Goal: Find contact information: Find contact information

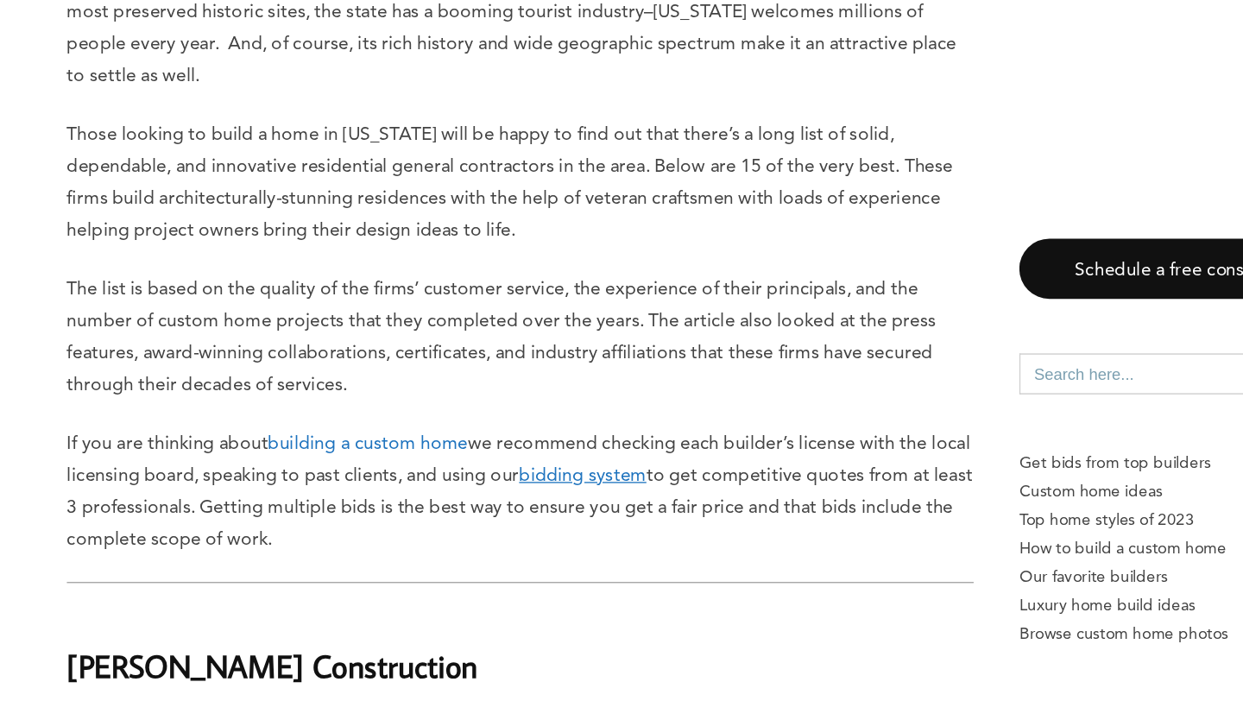
scroll to position [732, 0]
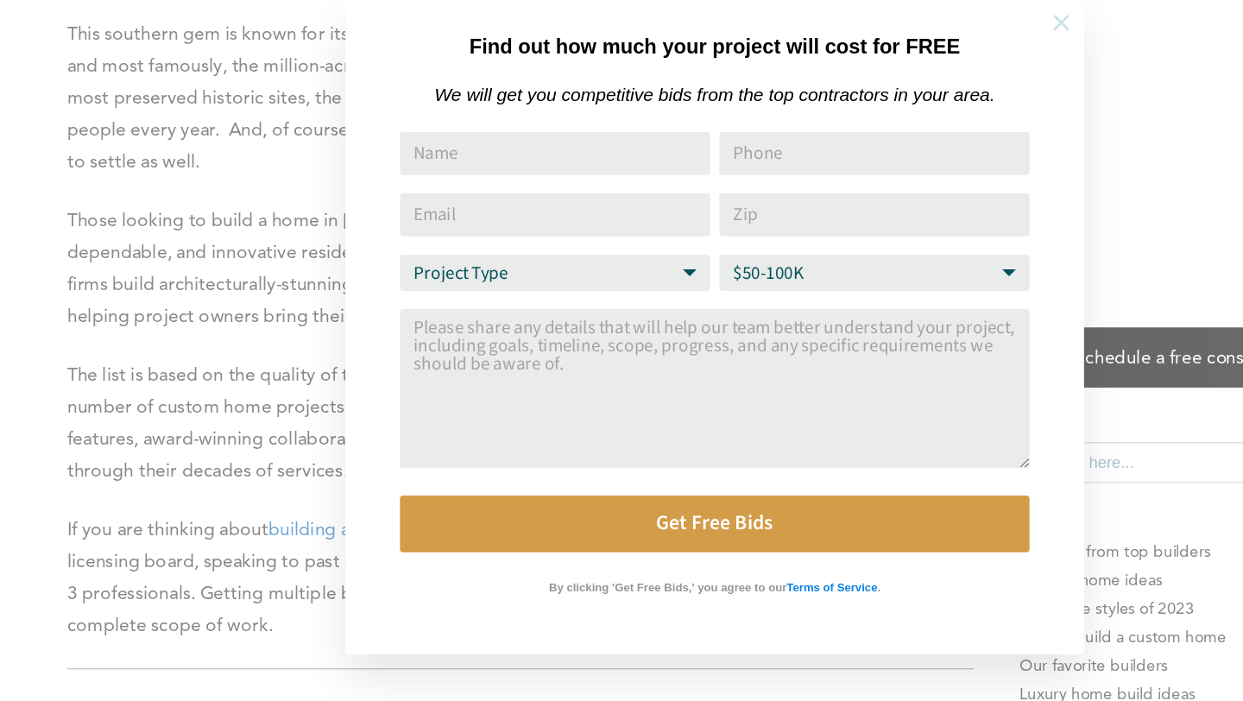
click at [883, 117] on icon at bounding box center [885, 117] width 12 height 12
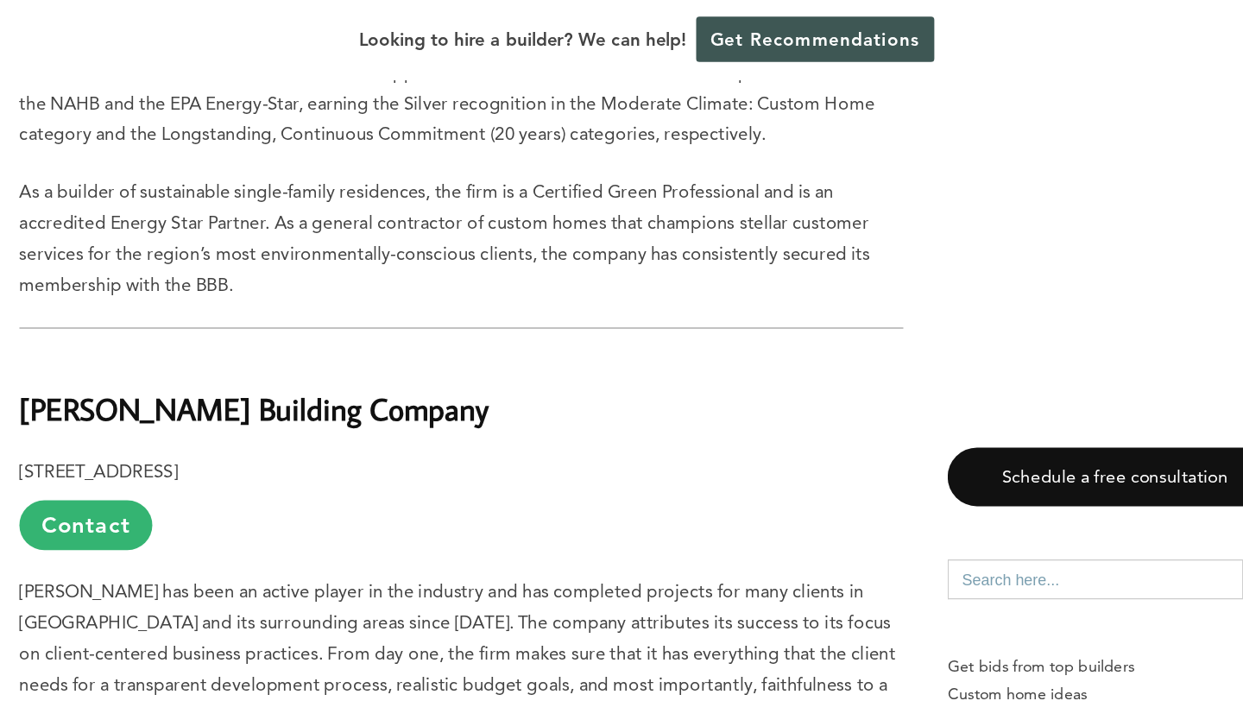
scroll to position [15692, 0]
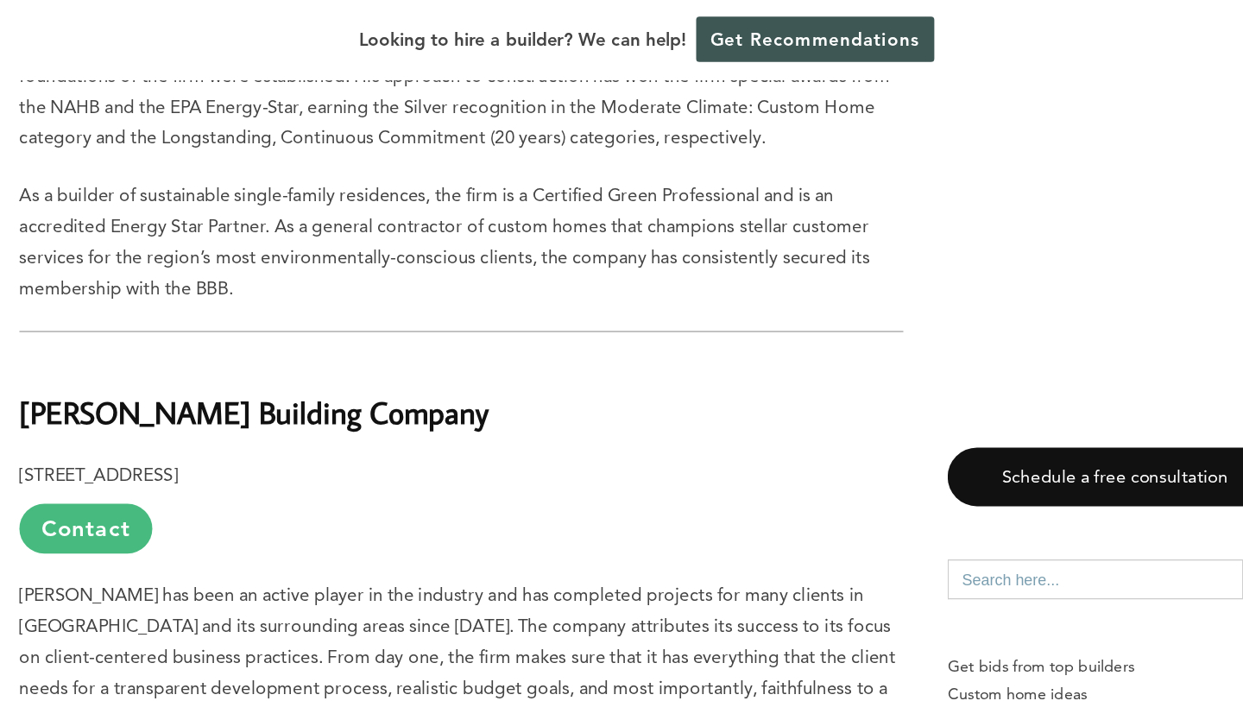
click at [187, 393] on link "Contact" at bounding box center [182, 412] width 104 height 39
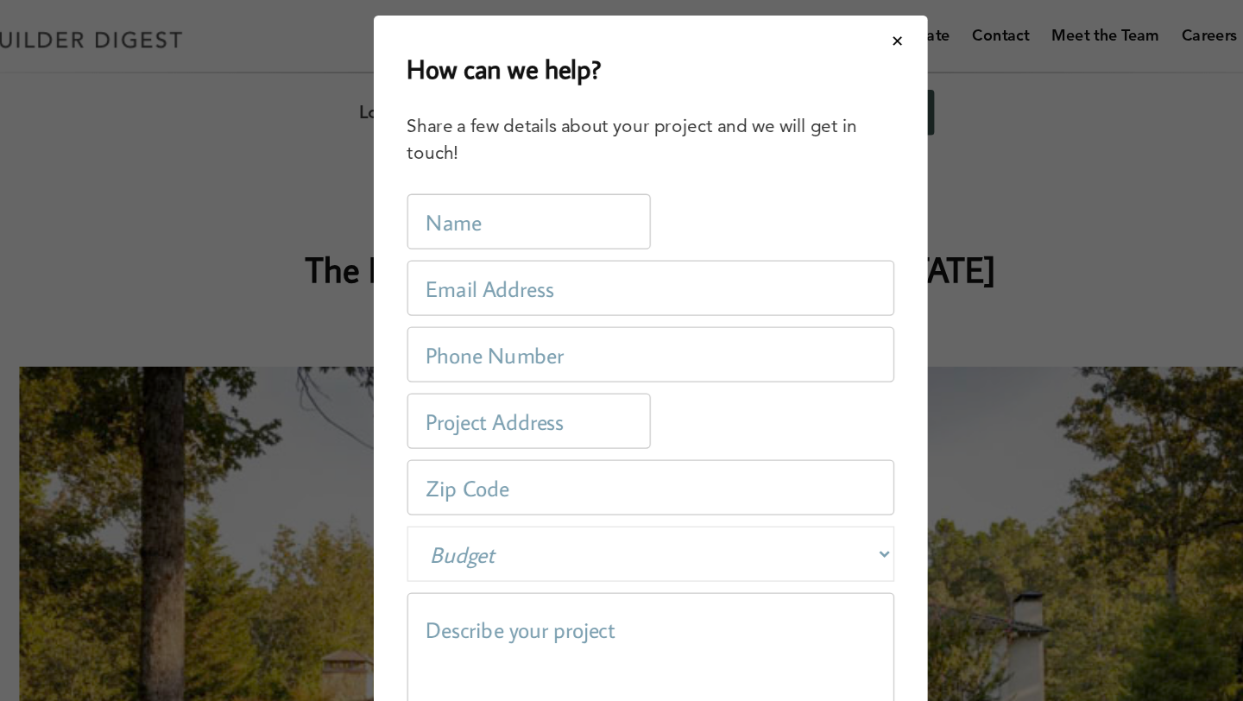
scroll to position [0, 0]
click at [817, 33] on button "Close modal" at bounding box center [815, 32] width 46 height 36
